Goal: Information Seeking & Learning: Learn about a topic

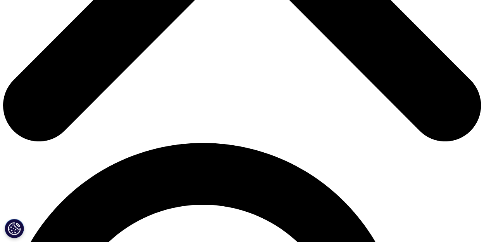
scroll to position [349, 0]
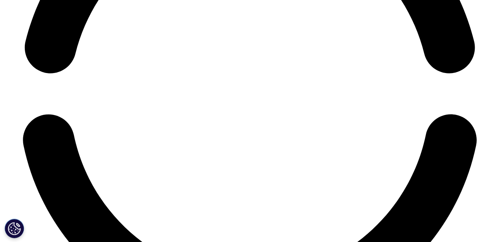
scroll to position [3087, 0]
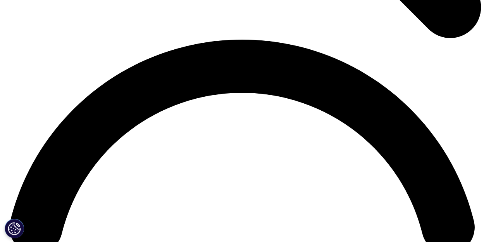
scroll to position [969, 0]
